Goal: Task Accomplishment & Management: Manage account settings

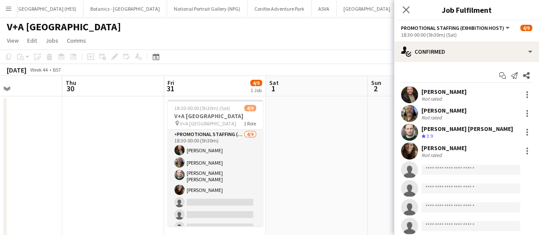
click at [266, 38] on app-page-menu "View Day view expanded Day view collapsed Month view Date picker Jump to [DATE]…" at bounding box center [269, 41] width 539 height 16
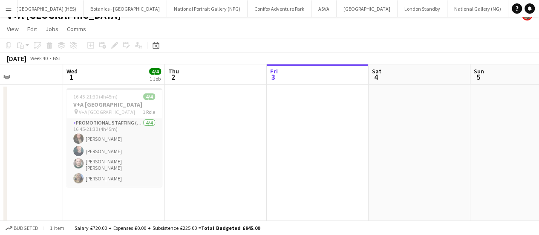
scroll to position [0, 243]
click at [447, 3] on button "National Gallery (NG) Close" at bounding box center [477, 8] width 61 height 17
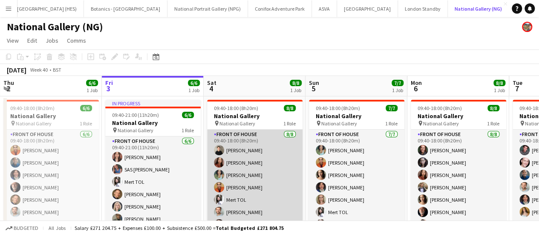
scroll to position [19, 0]
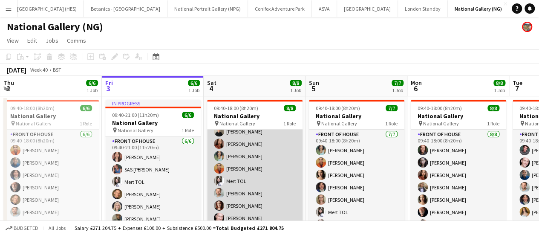
drag, startPoint x: 236, startPoint y: 165, endPoint x: 236, endPoint y: 190, distance: 24.7
click at [236, 190] on app-card-role "Front of House [DATE] 09:40-18:00 (8h20m) [PERSON_NAME] [PERSON_NAME] [PERSON_N…" at bounding box center [254, 168] width 95 height 115
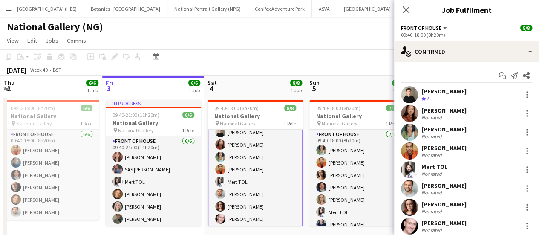
scroll to position [20, 0]
click at [522, 95] on div at bounding box center [527, 94] width 10 height 10
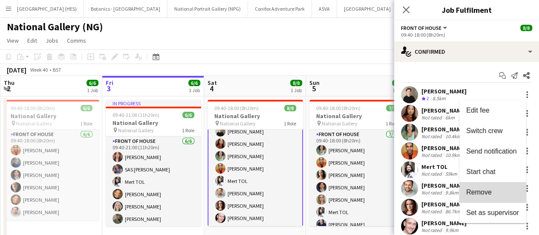
click at [485, 185] on button "Remove" at bounding box center [492, 192] width 66 height 20
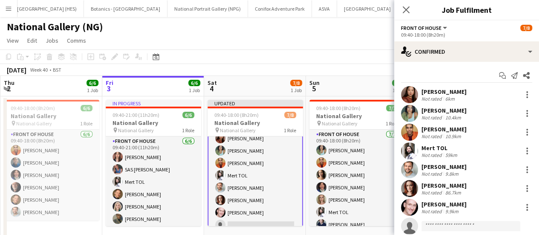
scroll to position [24, 0]
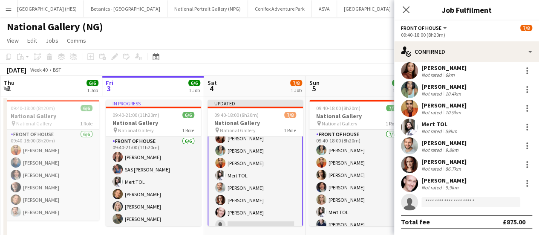
click at [432, 208] on app-invite-slot "single-neutral-actions" at bounding box center [466, 201] width 145 height 17
click at [434, 200] on input at bounding box center [470, 202] width 99 height 10
click at [320, 49] on app-toolbar "Copy Paste Paste Ctrl+V Paste with crew Ctrl+Shift+V Paste linked Job [GEOGRAPH…" at bounding box center [269, 56] width 539 height 14
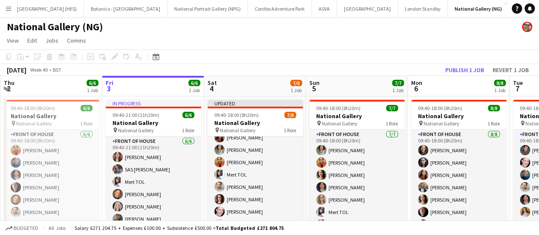
scroll to position [19, 0]
click at [453, 75] on button "Publish 1 job" at bounding box center [465, 69] width 46 height 11
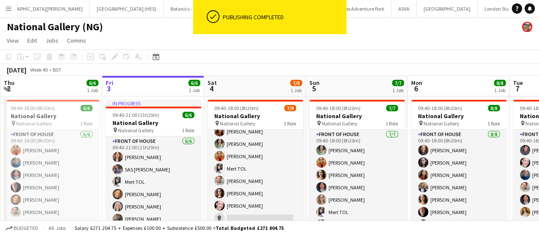
scroll to position [0, 112]
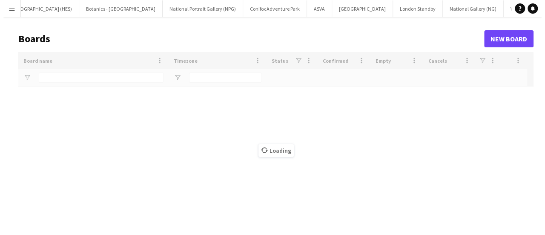
scroll to position [0, 111]
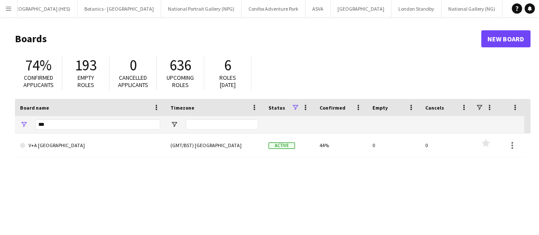
click at [138, 118] on div "***" at bounding box center [97, 124] width 125 height 17
click at [134, 119] on input "***" at bounding box center [97, 124] width 125 height 10
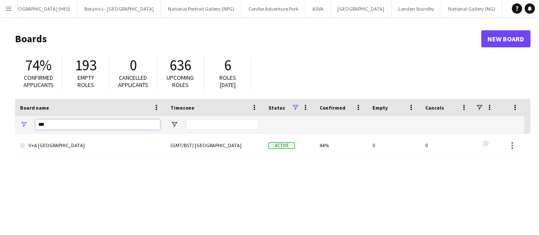
click at [134, 119] on input "***" at bounding box center [97, 124] width 125 height 10
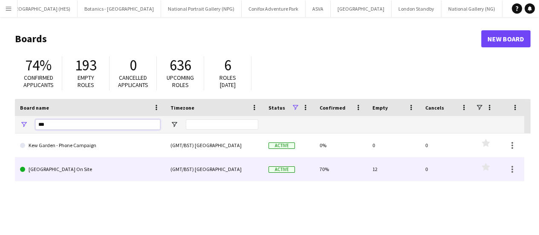
type input "***"
click at [105, 173] on link "[GEOGRAPHIC_DATA] On Site" at bounding box center [90, 169] width 140 height 24
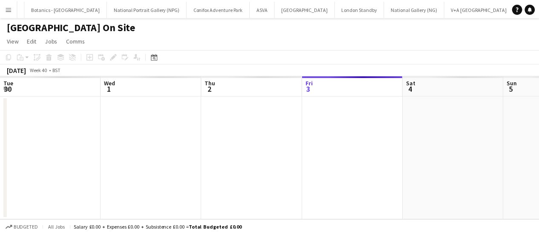
scroll to position [0, 204]
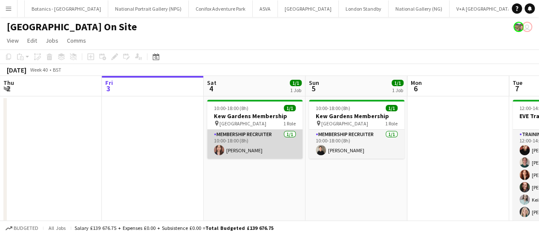
click at [274, 154] on app-card-role "Membership Recruiter [DATE] 10:00-18:00 (8h) [PERSON_NAME]" at bounding box center [254, 144] width 95 height 29
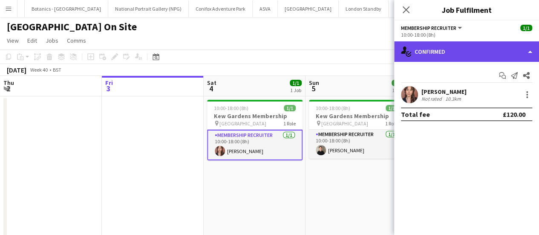
click at [484, 57] on div "single-neutral-actions-check-2 Confirmed" at bounding box center [466, 51] width 145 height 20
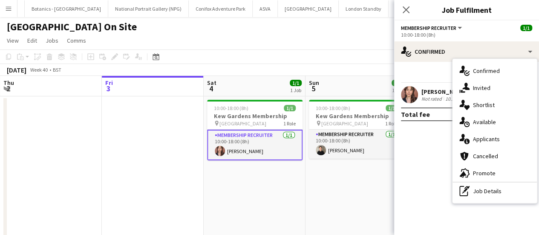
click at [343, 41] on app-page-menu "View Day view expanded Day view collapsed Month view Date picker Jump to [DATE]…" at bounding box center [269, 41] width 539 height 16
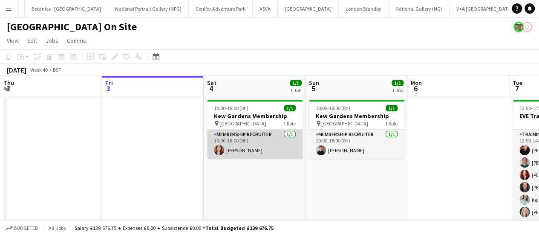
click at [274, 148] on app-card-role "Membership Recruiter [DATE] 10:00-18:00 (8h) [PERSON_NAME]" at bounding box center [254, 144] width 95 height 29
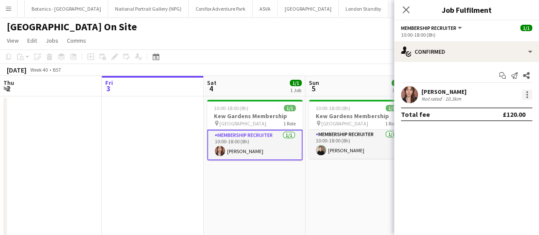
click at [527, 91] on div at bounding box center [527, 92] width 2 height 2
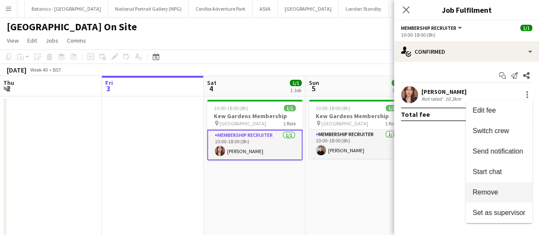
click at [503, 187] on button "Remove" at bounding box center [499, 192] width 66 height 20
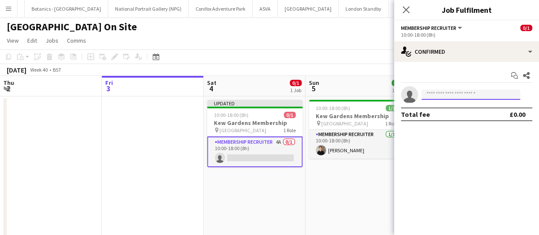
click at [448, 92] on input at bounding box center [470, 94] width 99 height 10
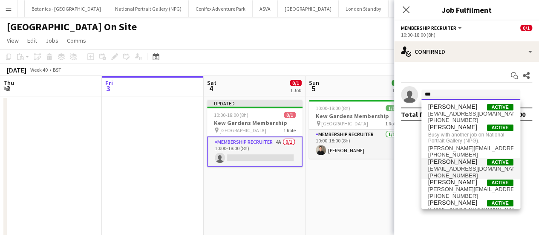
type input "***"
click at [467, 169] on span "[EMAIL_ADDRESS][DOMAIN_NAME]" at bounding box center [470, 168] width 85 height 7
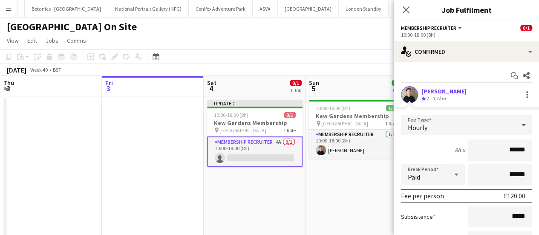
scroll to position [86, 0]
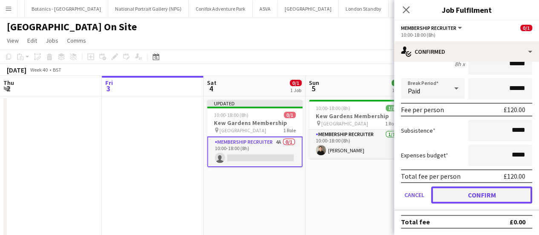
click at [484, 190] on button "Confirm" at bounding box center [481, 194] width 101 height 17
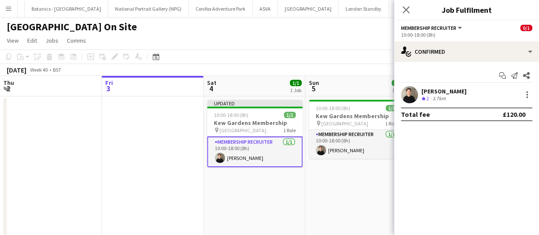
scroll to position [0, 0]
click at [468, 98] on div "[PERSON_NAME] Crew rating 2 3.7km" at bounding box center [466, 94] width 145 height 17
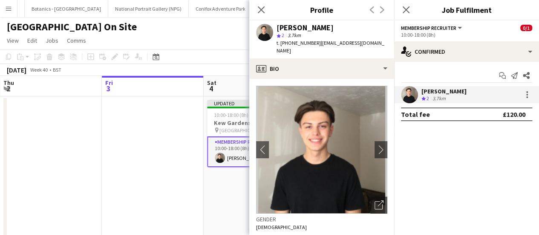
click at [468, 98] on div "[PERSON_NAME] Crew rating 2 3.7km" at bounding box center [466, 94] width 145 height 17
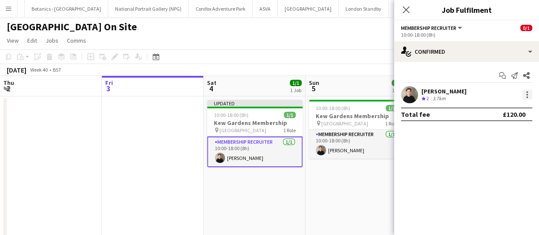
click at [530, 94] on div at bounding box center [527, 94] width 10 height 10
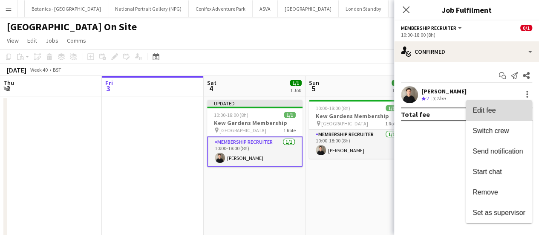
click at [481, 114] on button "Edit fee" at bounding box center [499, 110] width 66 height 20
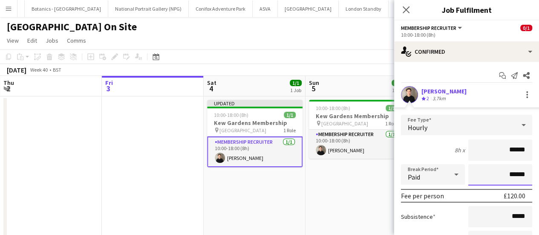
click at [503, 176] on input "******" at bounding box center [500, 174] width 64 height 21
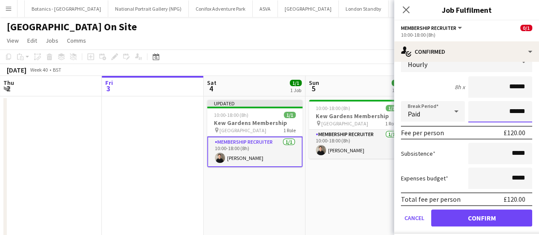
scroll to position [81, 0]
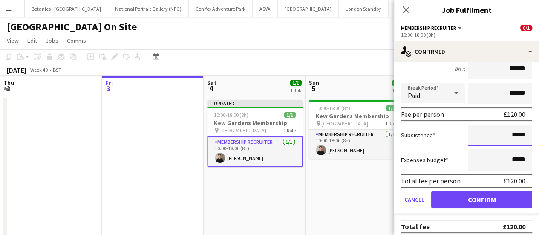
click at [506, 138] on input "*****" at bounding box center [500, 134] width 64 height 21
type input "******"
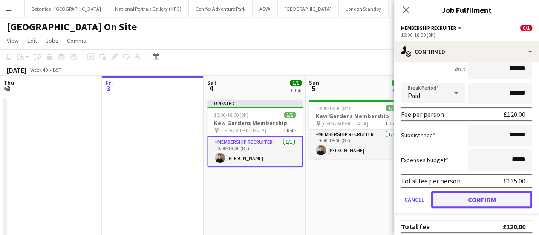
click at [461, 207] on button "Confirm" at bounding box center [481, 199] width 101 height 17
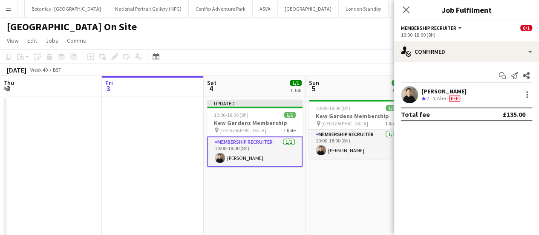
scroll to position [0, 0]
click at [353, 46] on app-page-menu "View Day view expanded Day view collapsed Month view Date picker Jump to [DATE]…" at bounding box center [269, 41] width 539 height 16
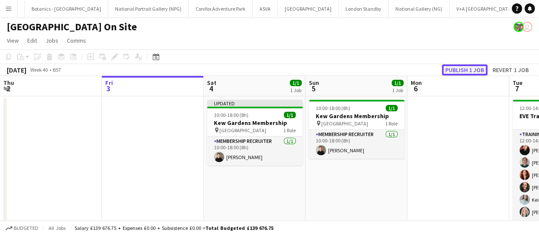
click at [464, 69] on button "Publish 1 job" at bounding box center [465, 69] width 46 height 11
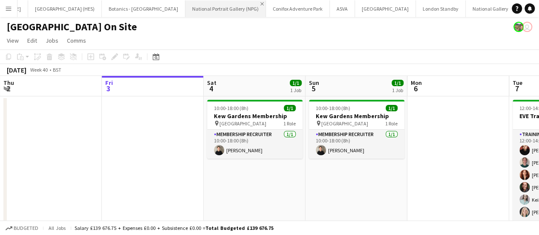
scroll to position [0, 87]
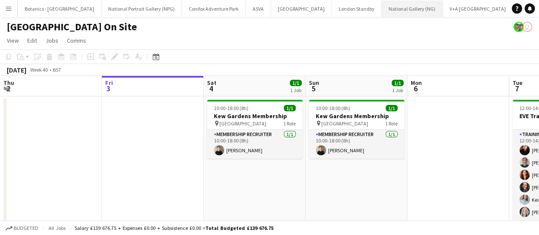
click at [382, 6] on button "National Gallery (NG) Close" at bounding box center [412, 8] width 61 height 17
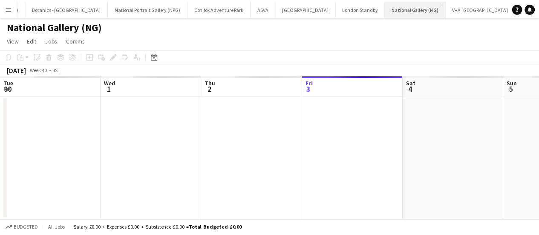
scroll to position [0, 204]
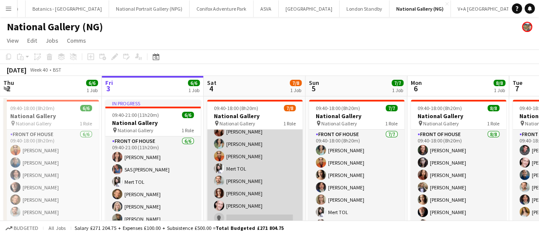
click at [245, 159] on app-card-role "Front of House [DATE] 09:40-18:00 (8h20m) [PERSON_NAME] [PERSON_NAME] [PERSON_N…" at bounding box center [254, 168] width 95 height 115
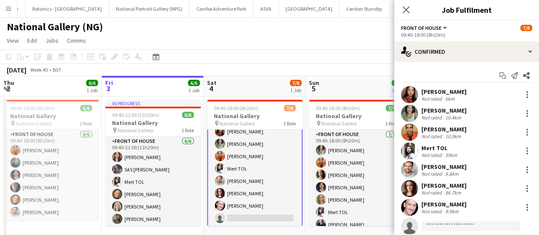
scroll to position [24, 0]
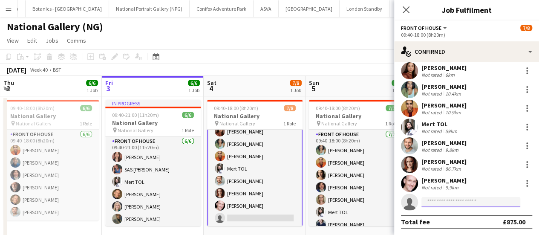
click at [441, 198] on input at bounding box center [470, 202] width 99 height 10
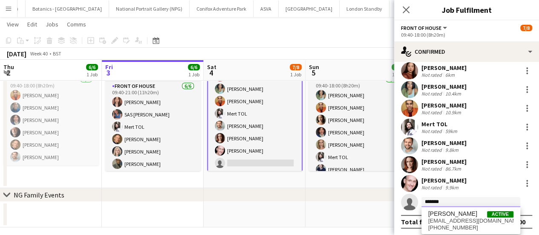
scroll to position [55, 0]
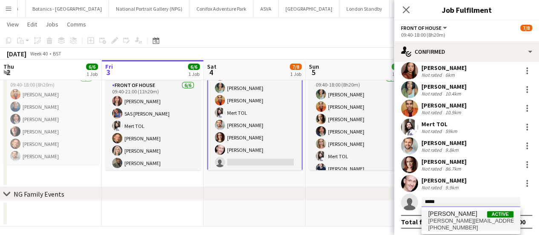
type input "*****"
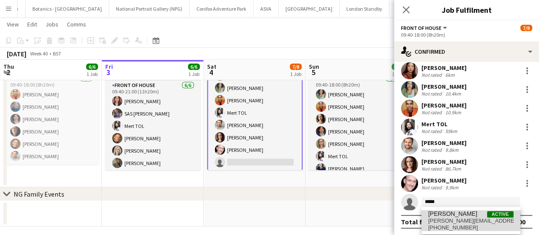
click at [448, 214] on span "[PERSON_NAME]" at bounding box center [452, 213] width 49 height 7
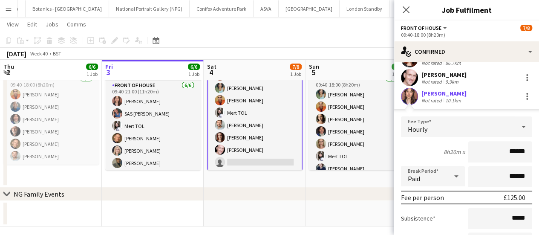
scroll to position [217, 0]
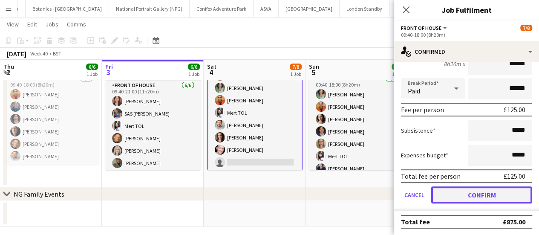
click at [460, 200] on button "Confirm" at bounding box center [481, 194] width 101 height 17
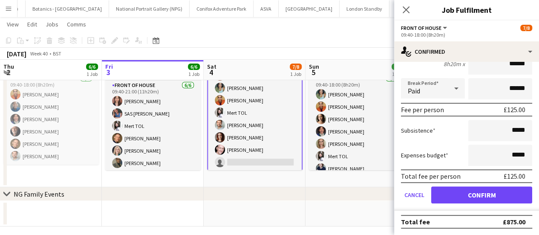
scroll to position [24, 0]
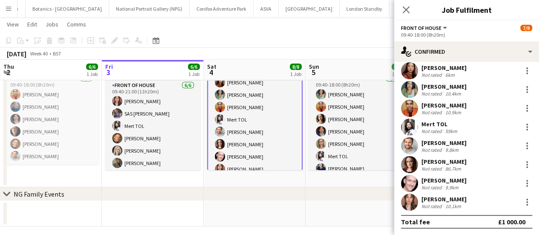
click at [301, 25] on app-page-menu "View Day view expanded Day view collapsed Month view Date picker Jump to [DATE]…" at bounding box center [269, 25] width 539 height 16
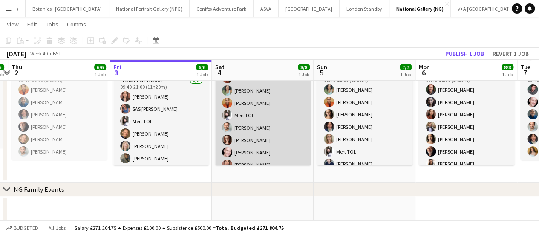
scroll to position [26, 0]
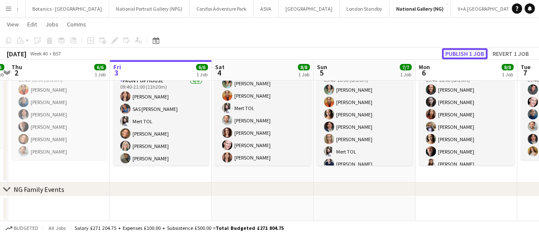
click at [453, 55] on button "Publish 1 job" at bounding box center [465, 53] width 46 height 11
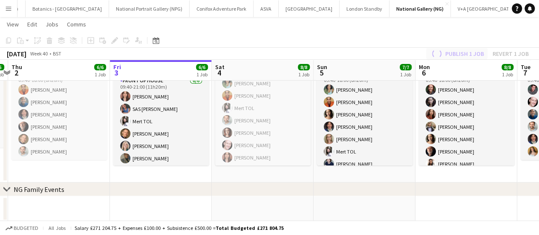
scroll to position [19, 0]
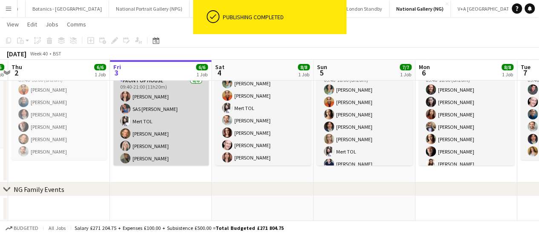
click at [181, 107] on app-card-role "Front of House [DATE] 09:40-21:00 (11h20m) [PERSON_NAME] SAS [PERSON_NAME] TOL …" at bounding box center [160, 121] width 95 height 91
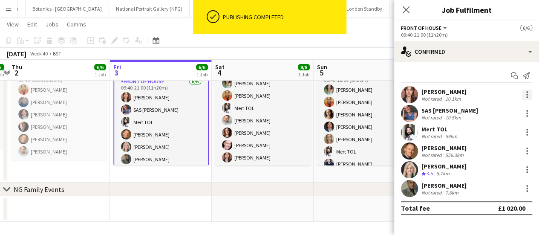
click at [530, 95] on div at bounding box center [527, 94] width 10 height 10
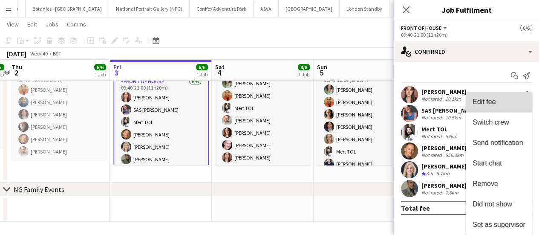
click at [503, 103] on span "Edit fee" at bounding box center [498, 102] width 53 height 8
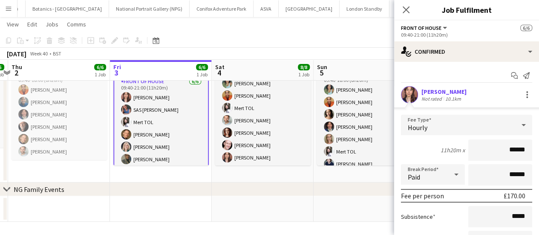
click at [222, 32] on app-page-menu "View Day view expanded Day view collapsed Month view Date picker Jump to [DATE]…" at bounding box center [269, 25] width 539 height 16
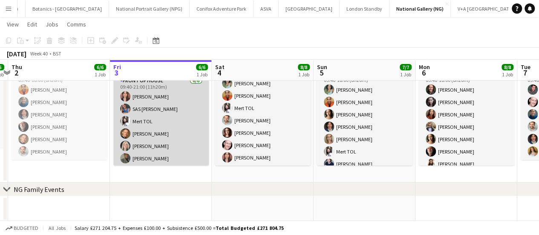
scroll to position [0, 0]
